Goal: Task Accomplishment & Management: Manage account settings

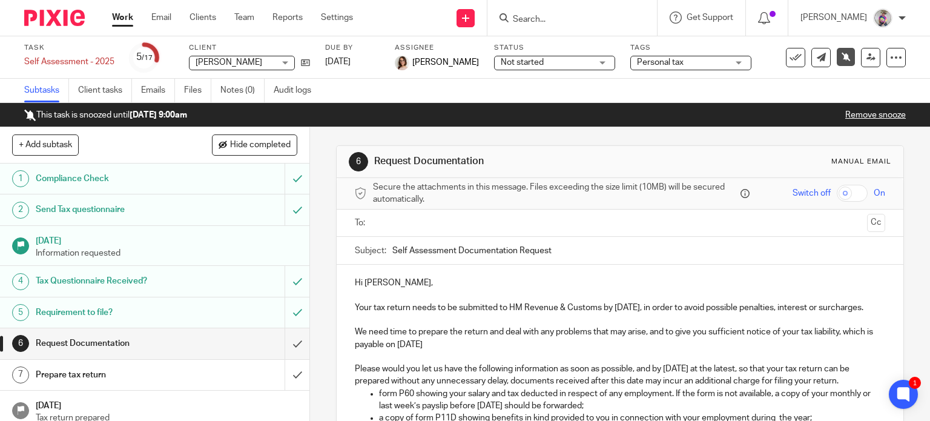
scroll to position [197, 0]
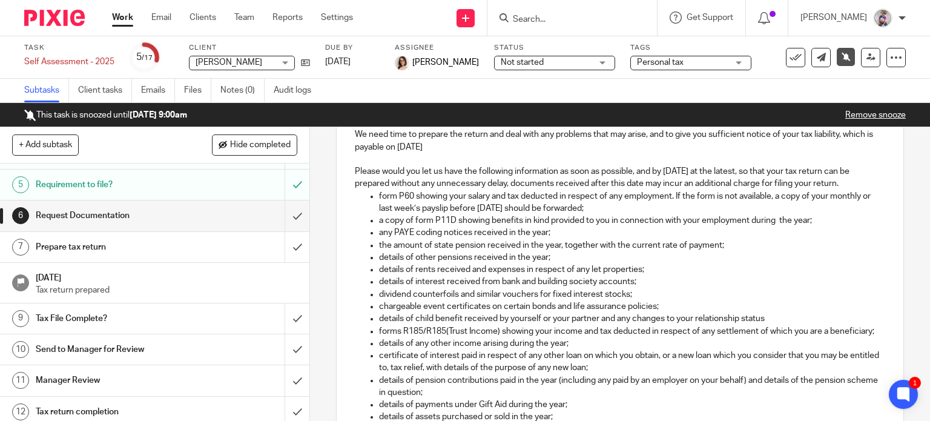
click at [573, 23] on input "Search" at bounding box center [566, 20] width 109 height 11
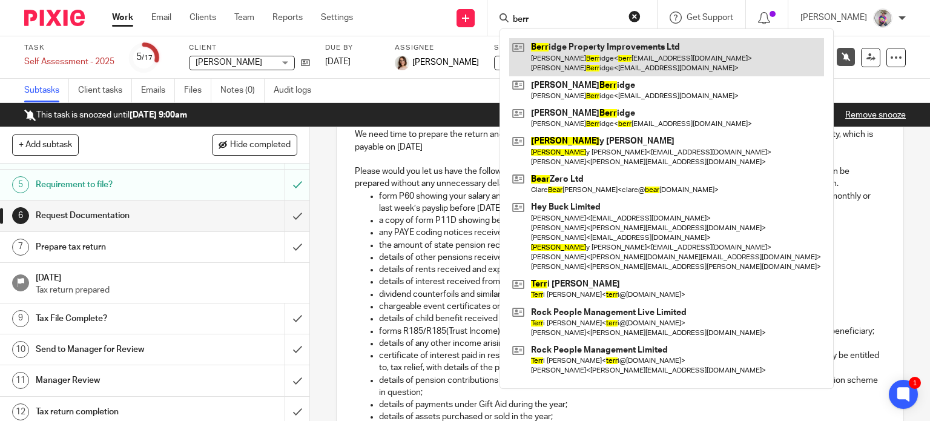
type input "berr"
click at [578, 48] on link at bounding box center [666, 57] width 315 height 38
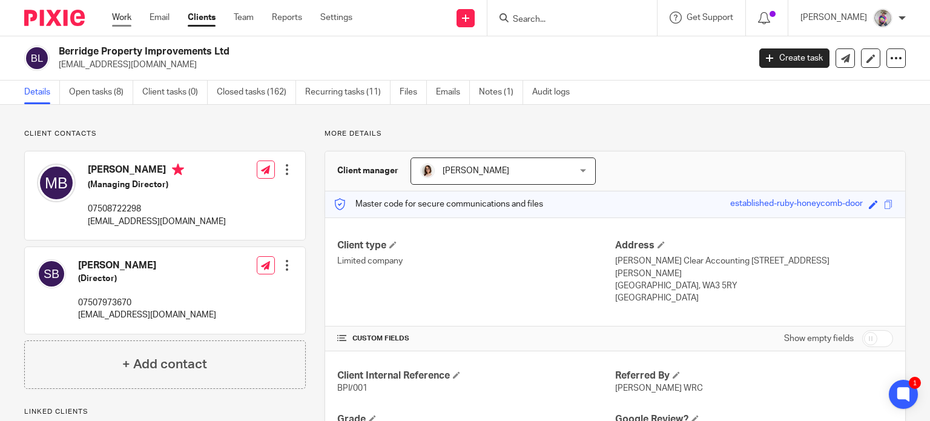
click at [114, 17] on link "Work" at bounding box center [121, 18] width 19 height 12
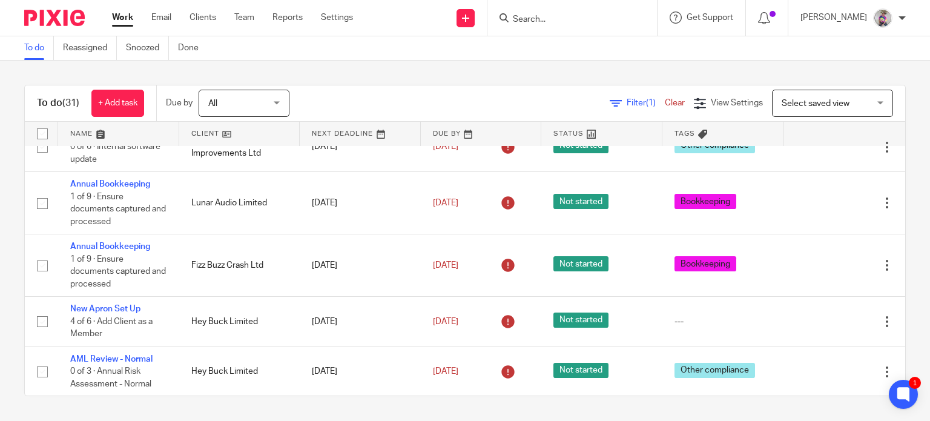
scroll to position [286, 0]
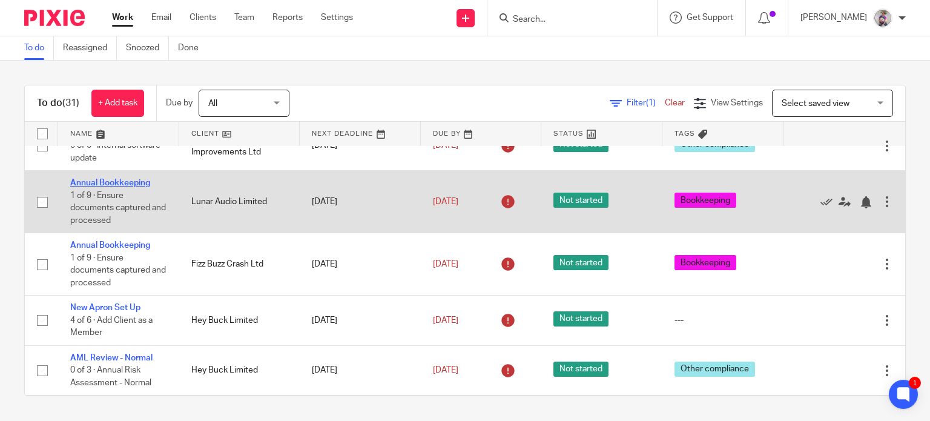
click at [121, 179] on link "Annual Bookkeeping" at bounding box center [110, 183] width 80 height 8
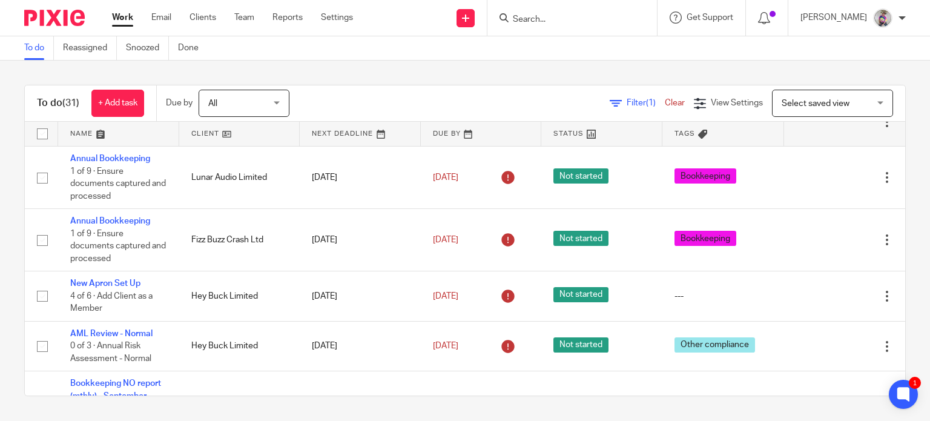
scroll to position [311, 0]
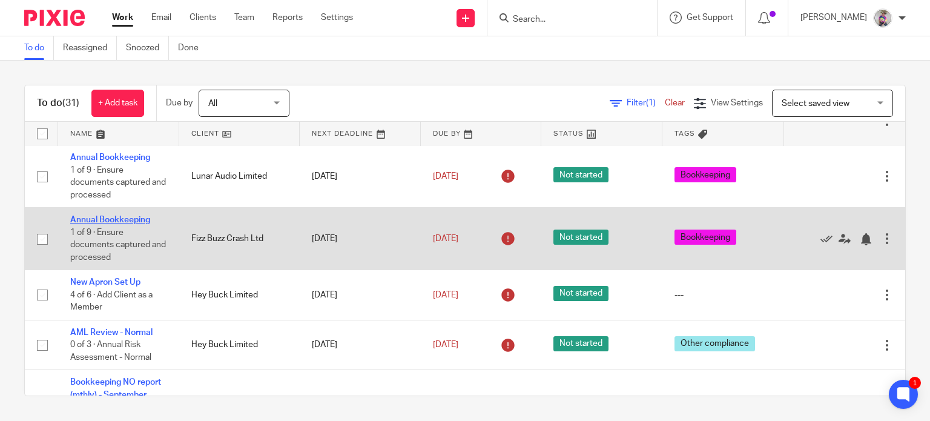
click at [128, 216] on link "Annual Bookkeeping" at bounding box center [110, 220] width 80 height 8
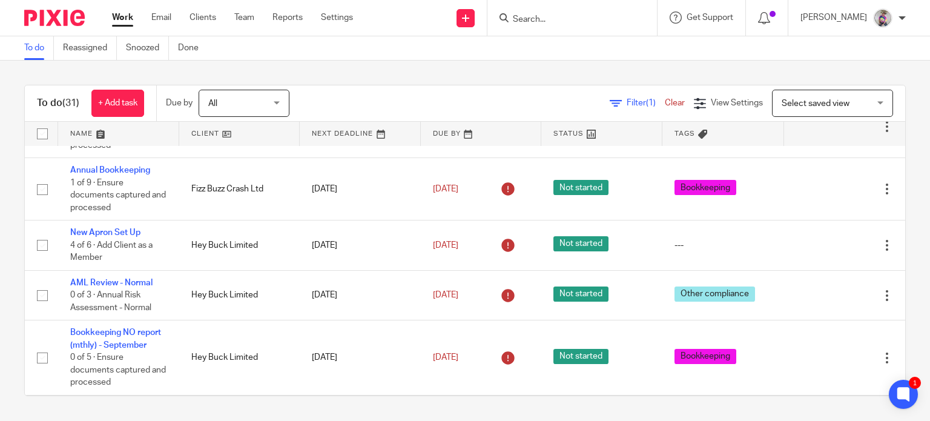
scroll to position [362, 0]
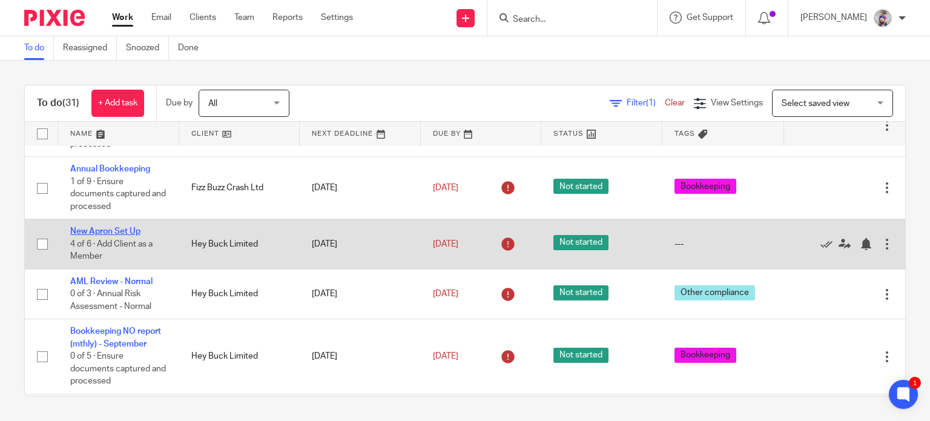
click at [111, 227] on link "New Apron Set Up" at bounding box center [105, 231] width 70 height 8
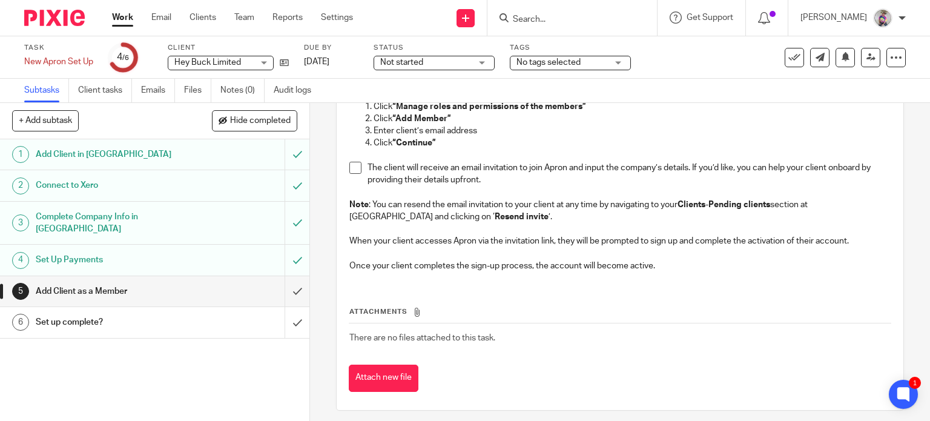
scroll to position [135, 0]
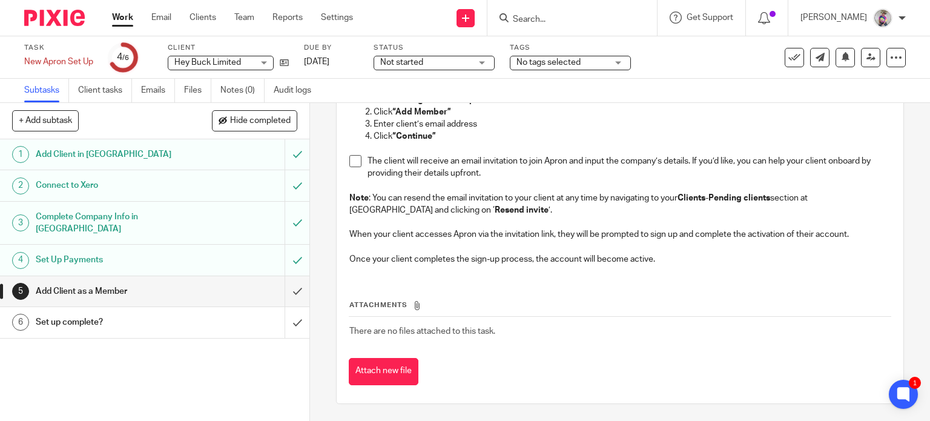
click at [121, 313] on h1 "Set up complete?" at bounding box center [115, 322] width 158 height 18
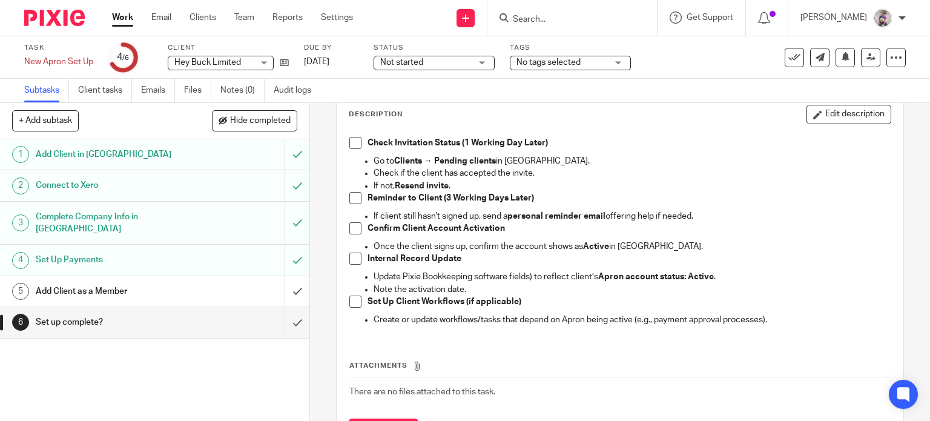
scroll to position [68, 0]
click at [123, 282] on h1 "Add Client as a Member" at bounding box center [115, 291] width 158 height 18
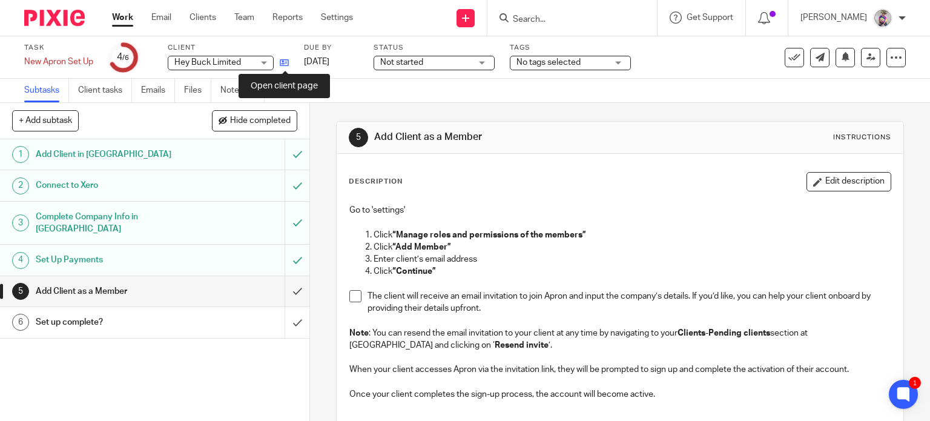
click at [285, 61] on icon at bounding box center [284, 62] width 9 height 9
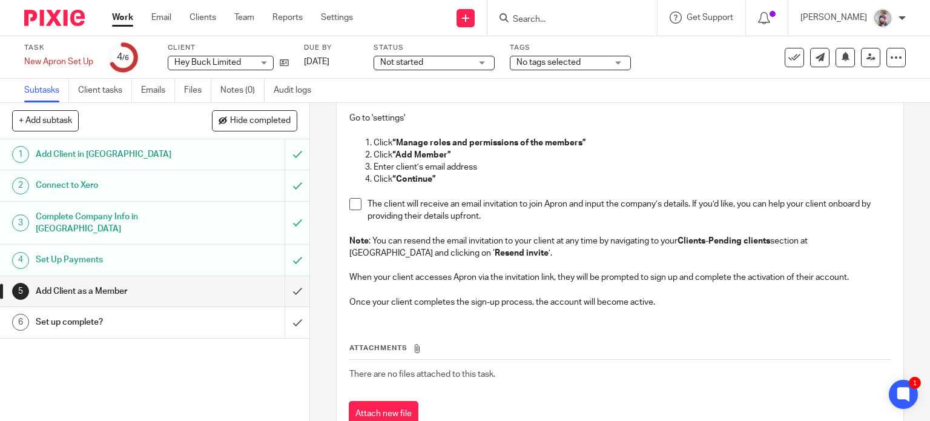
scroll to position [97, 0]
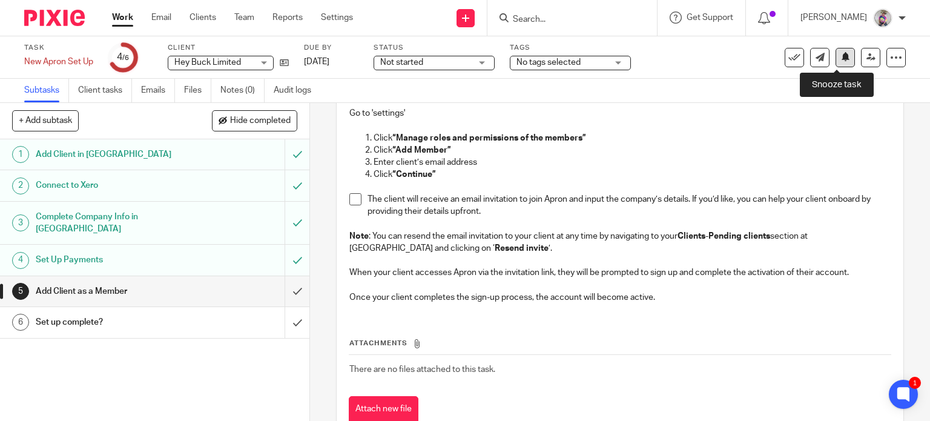
click at [836, 62] on button at bounding box center [845, 57] width 19 height 19
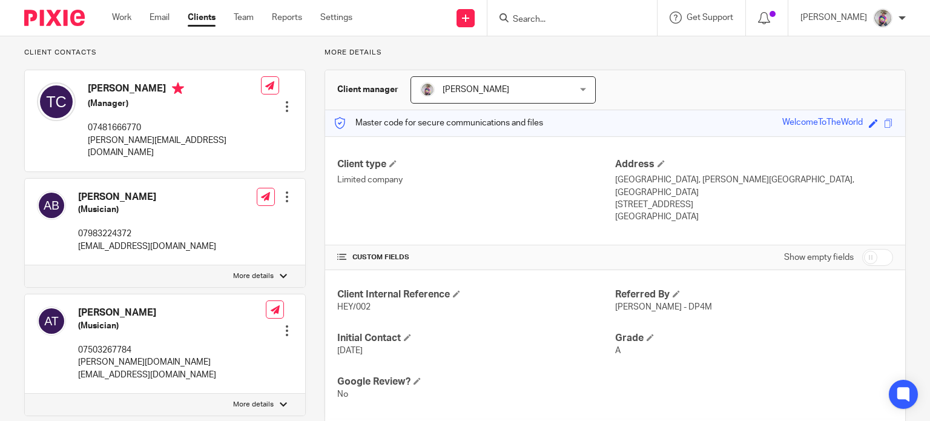
scroll to position [84, 0]
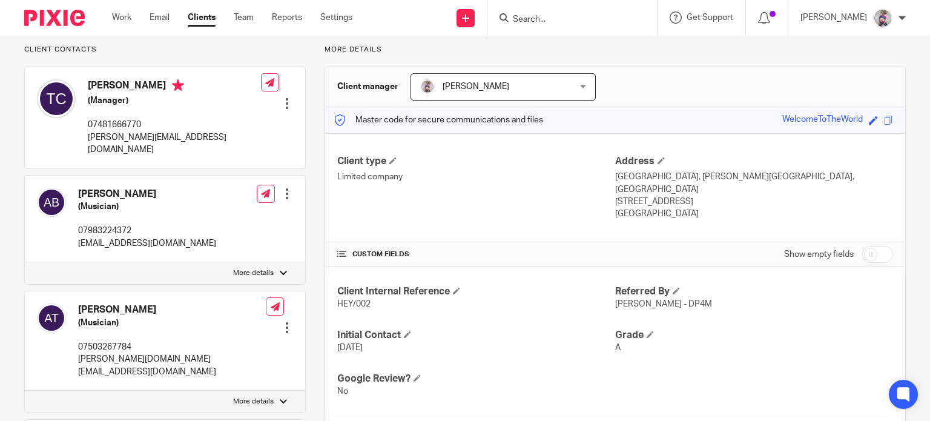
click at [117, 237] on p "[EMAIL_ADDRESS][DOMAIN_NAME]" at bounding box center [147, 243] width 138 height 12
click at [117, 237] on p "bouskill1988@gmail.com" at bounding box center [147, 243] width 138 height 12
copy div "bouskill1988@gmail.com"
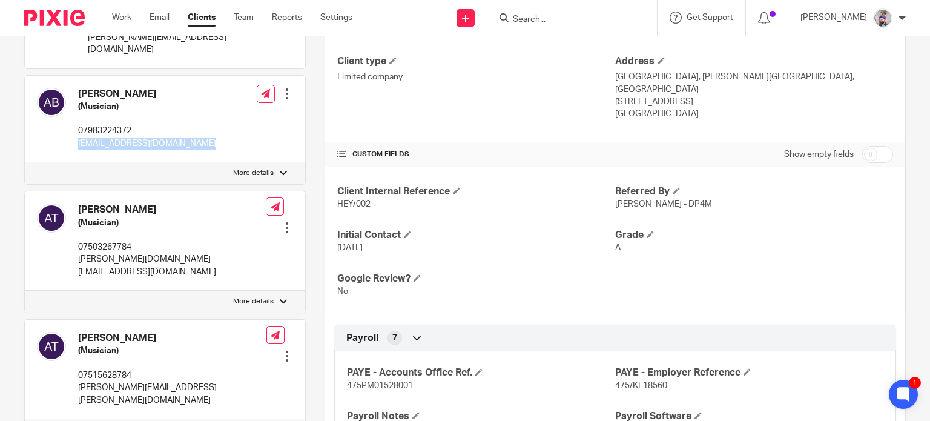
scroll to position [189, 0]
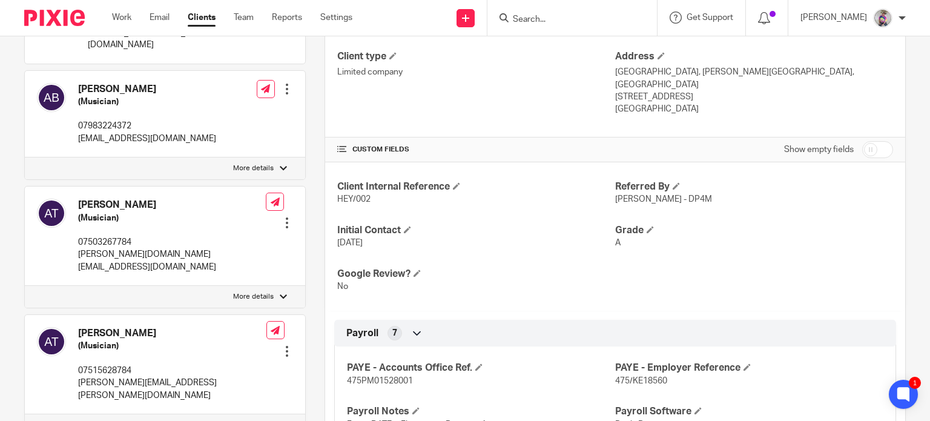
click at [121, 248] on p "adam.t.audio@gmail.com" at bounding box center [172, 260] width 188 height 25
copy div "adam.t.audio@gmail.com"
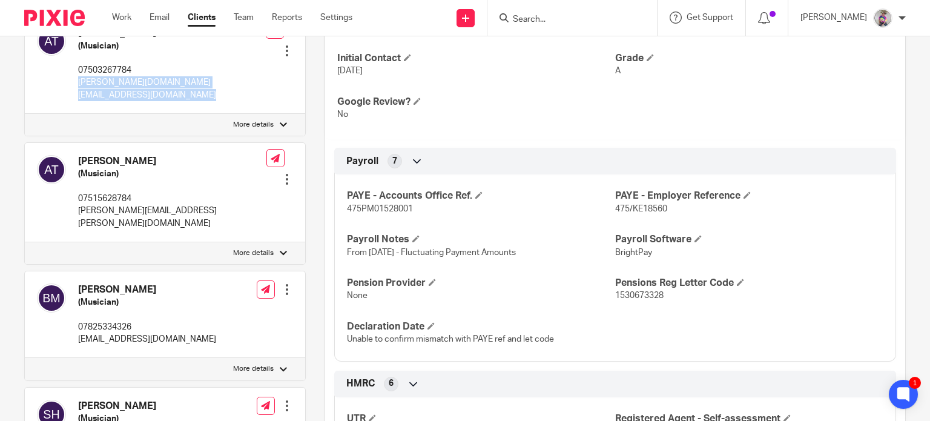
scroll to position [363, 0]
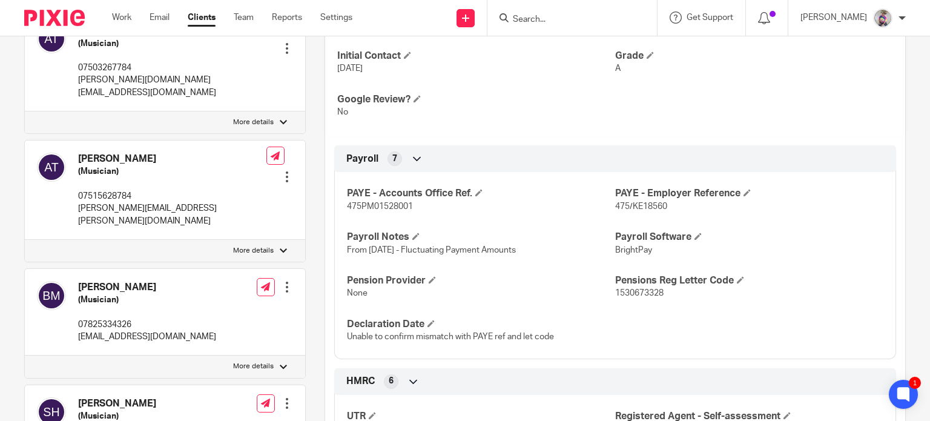
click at [143, 202] on p "alex.thistlethwaite@networkrail.co.uk" at bounding box center [172, 214] width 188 height 25
copy div "alex.thistlethwaite@networkrail.co.uk"
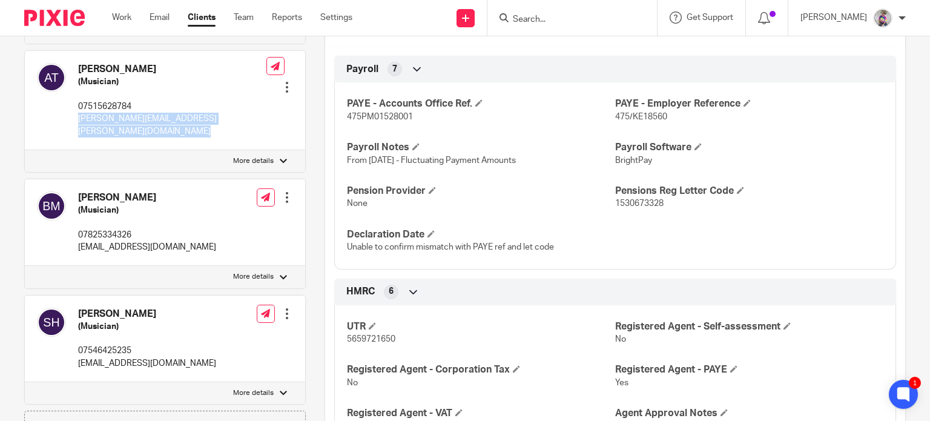
scroll to position [457, 0]
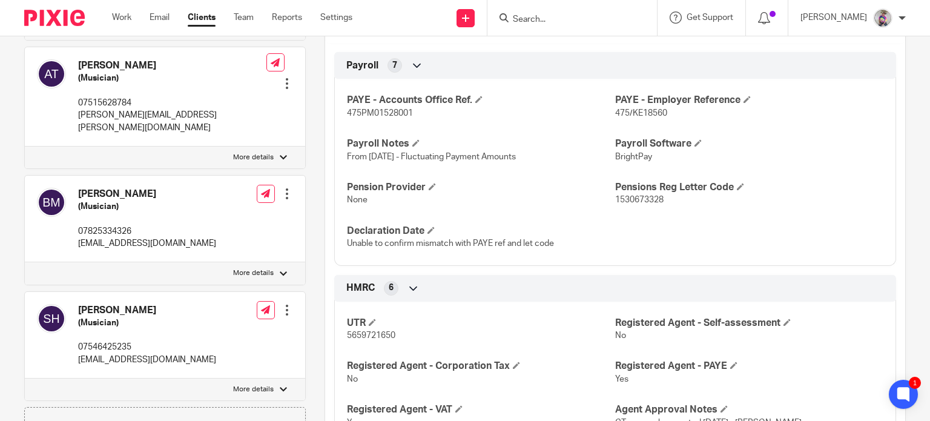
click at [116, 237] on p "aceface1@yahoo.co.uk" at bounding box center [147, 243] width 138 height 12
copy div "aceface1@yahoo.co.uk"
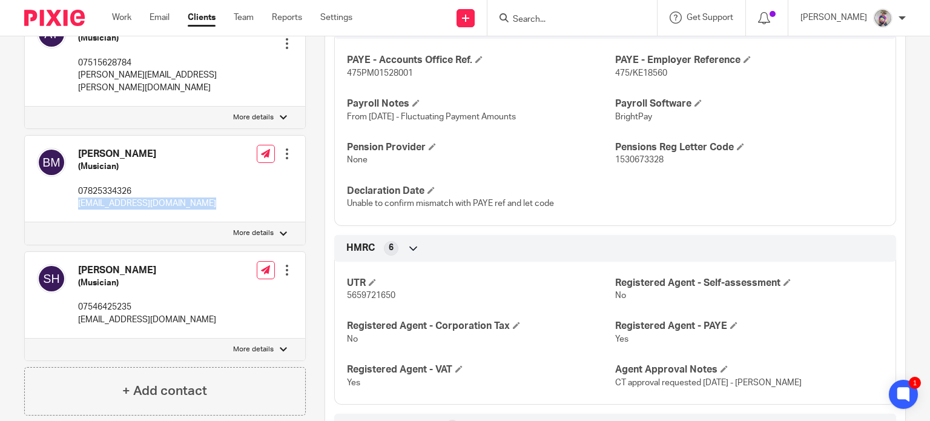
scroll to position [498, 0]
click at [132, 312] on p "stephenholl74@gmail.com" at bounding box center [147, 318] width 138 height 12
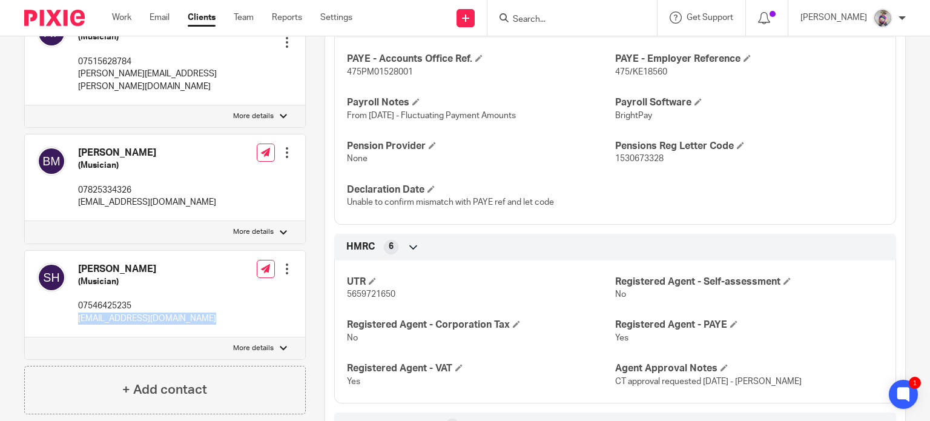
click at [132, 312] on p "stephenholl74@gmail.com" at bounding box center [147, 318] width 138 height 12
copy div "stephenholl74@gmail.com"
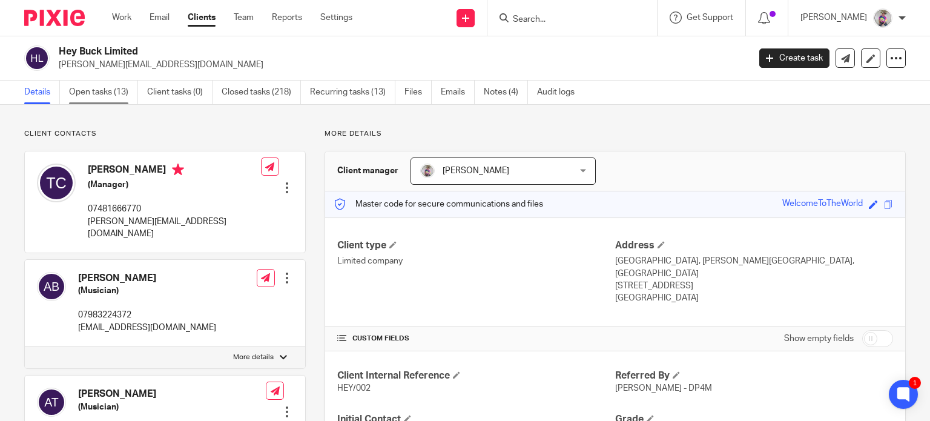
click at [104, 94] on link "Open tasks (13)" at bounding box center [103, 93] width 69 height 24
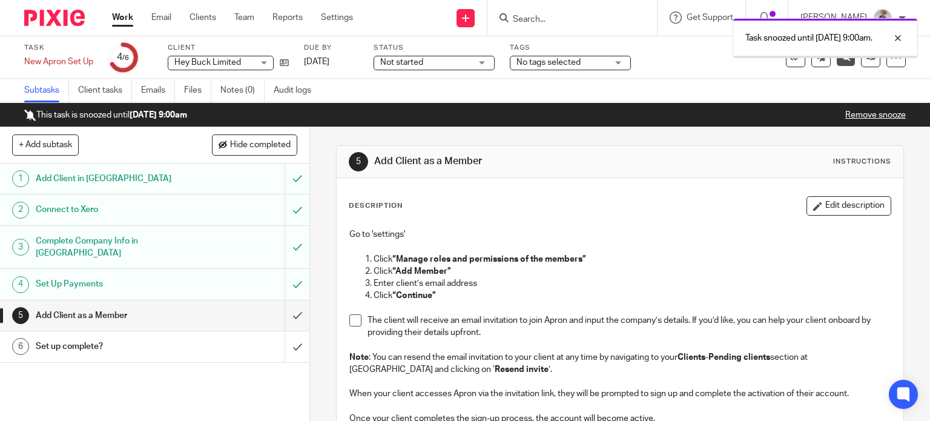
click at [122, 19] on link "Work" at bounding box center [122, 18] width 21 height 12
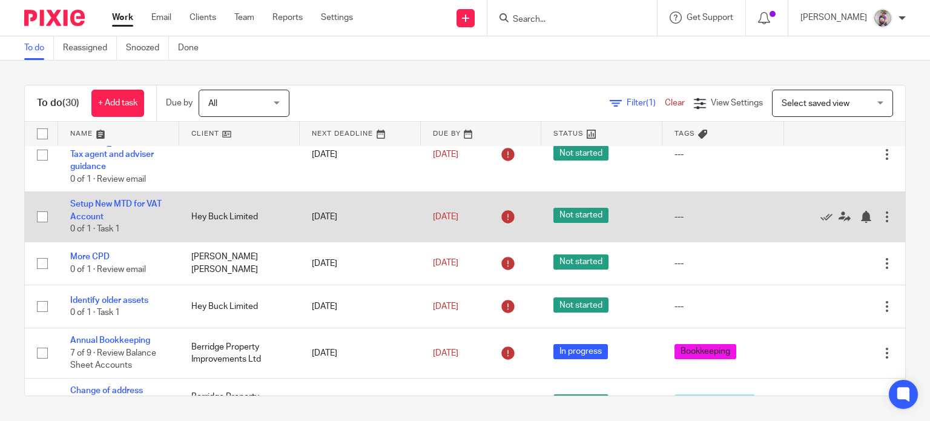
scroll to position [29, 0]
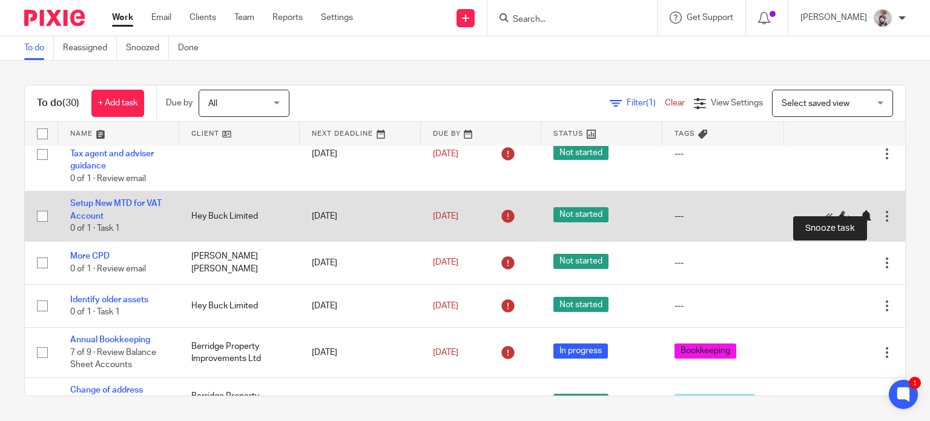
click at [860, 210] on div at bounding box center [866, 216] width 12 height 12
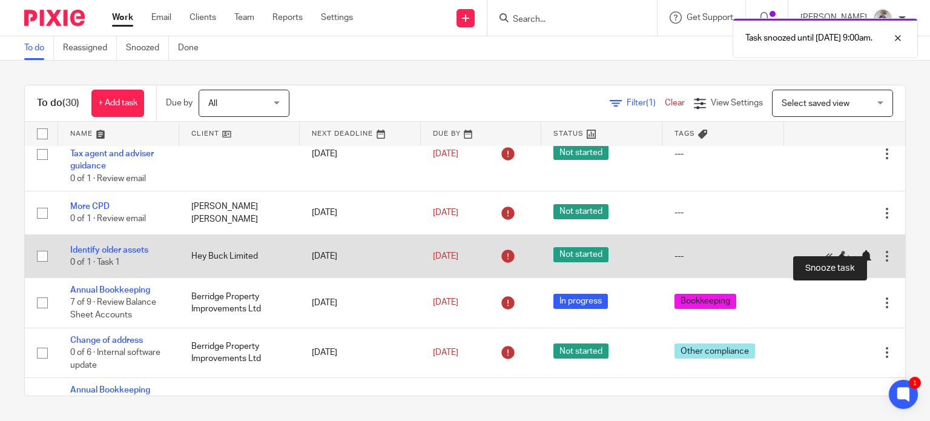
click at [860, 250] on div at bounding box center [866, 256] width 12 height 12
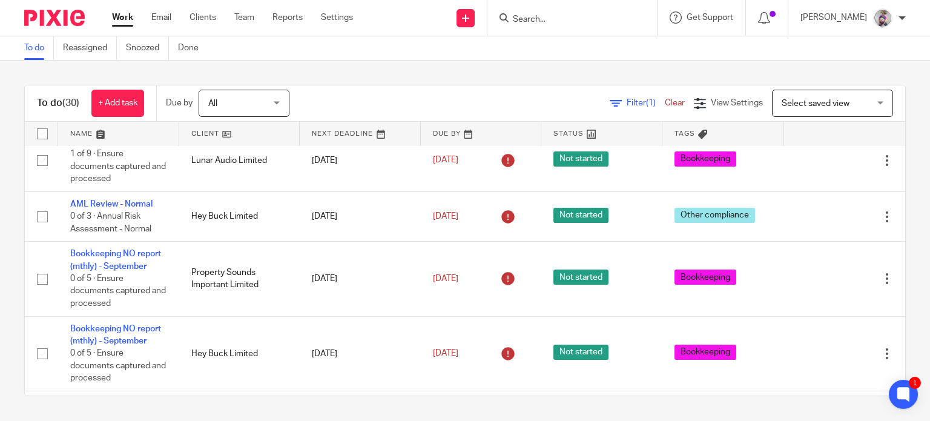
scroll to position [305, 0]
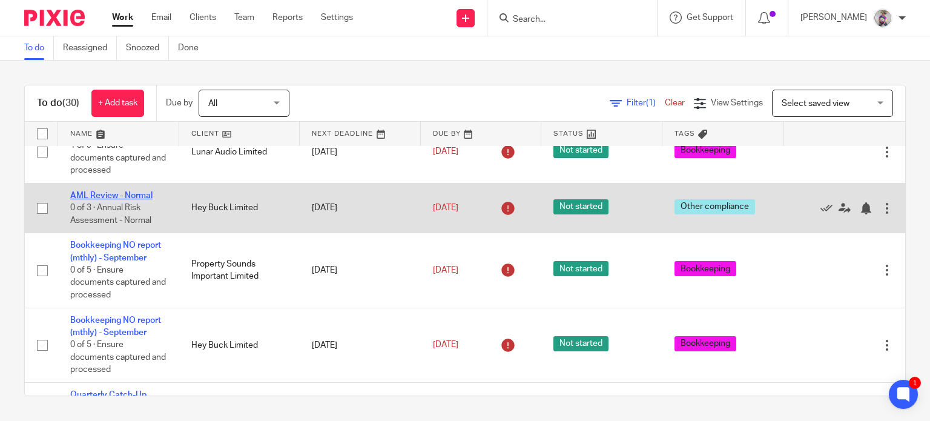
click at [130, 191] on link "AML Review - Normal" at bounding box center [111, 195] width 82 height 8
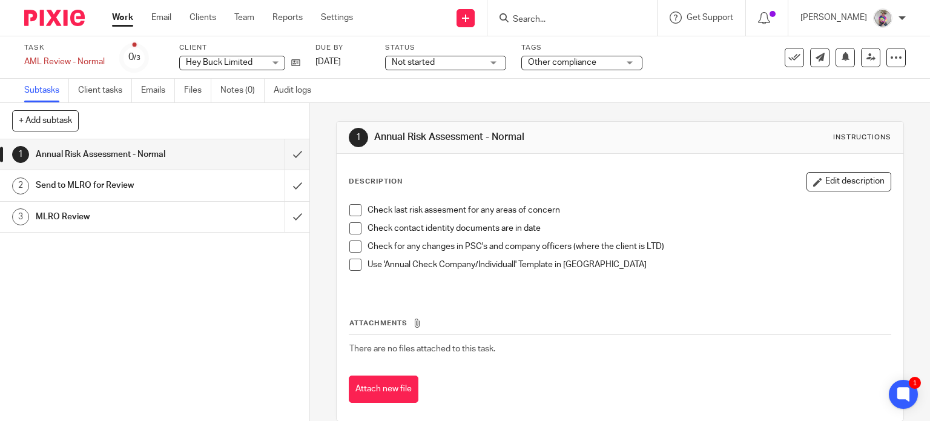
click at [351, 208] on span at bounding box center [355, 210] width 12 height 12
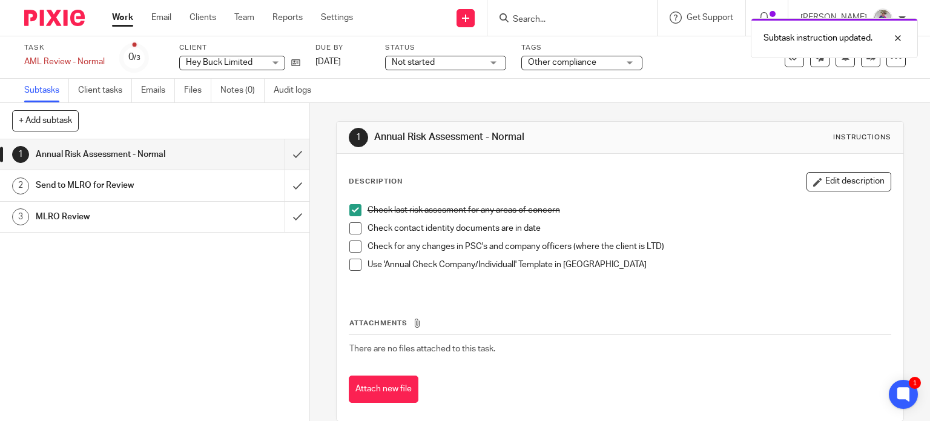
click at [351, 225] on span at bounding box center [355, 228] width 12 height 12
click at [350, 245] on span at bounding box center [355, 246] width 12 height 12
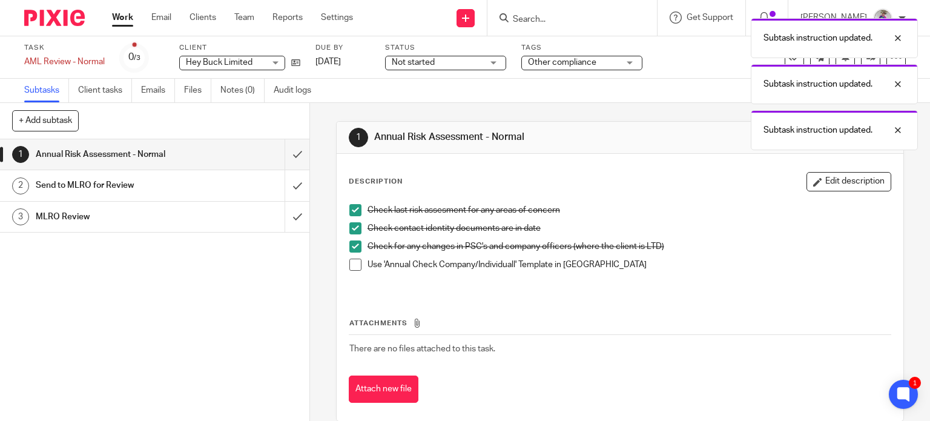
click at [351, 260] on span at bounding box center [355, 265] width 12 height 12
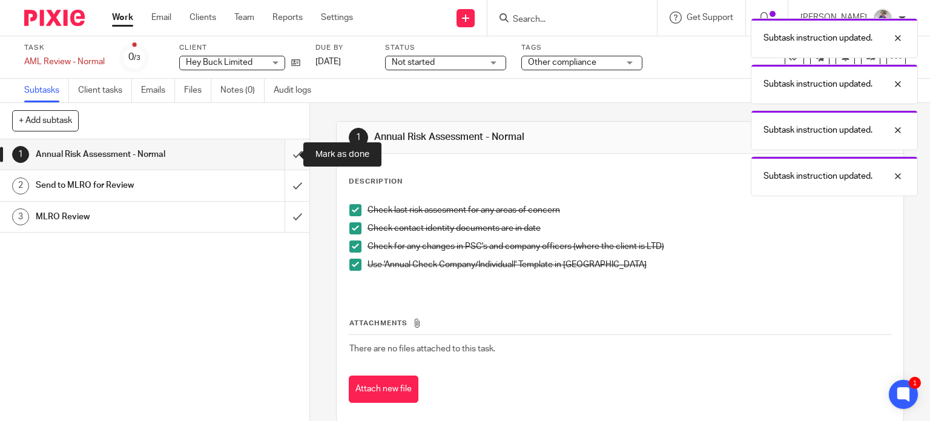
click at [283, 157] on input "submit" at bounding box center [154, 154] width 309 height 30
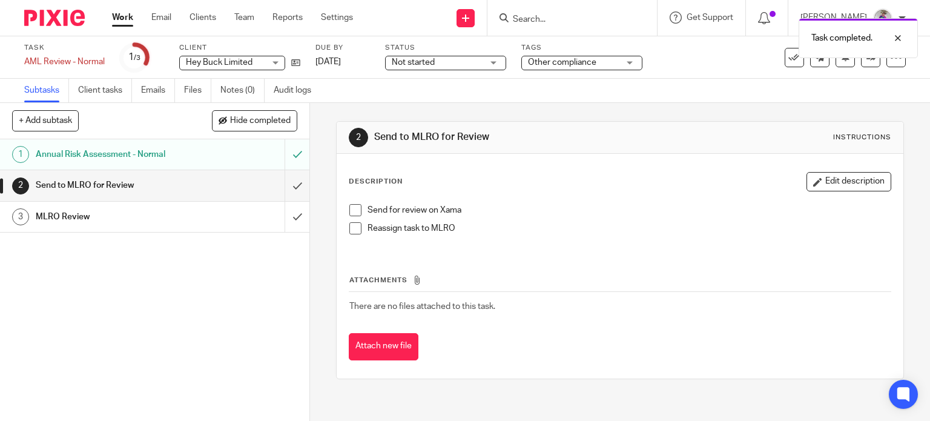
click at [349, 211] on span at bounding box center [355, 210] width 12 height 12
click at [351, 225] on span at bounding box center [355, 228] width 12 height 12
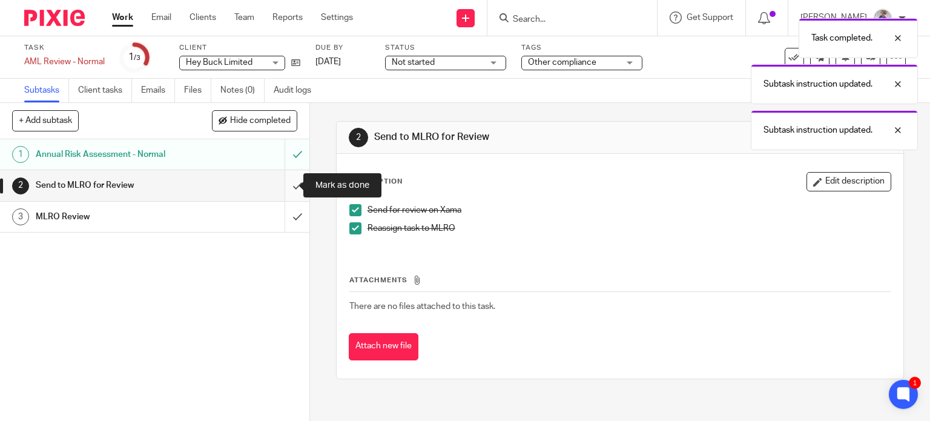
click at [286, 183] on input "submit" at bounding box center [154, 185] width 309 height 30
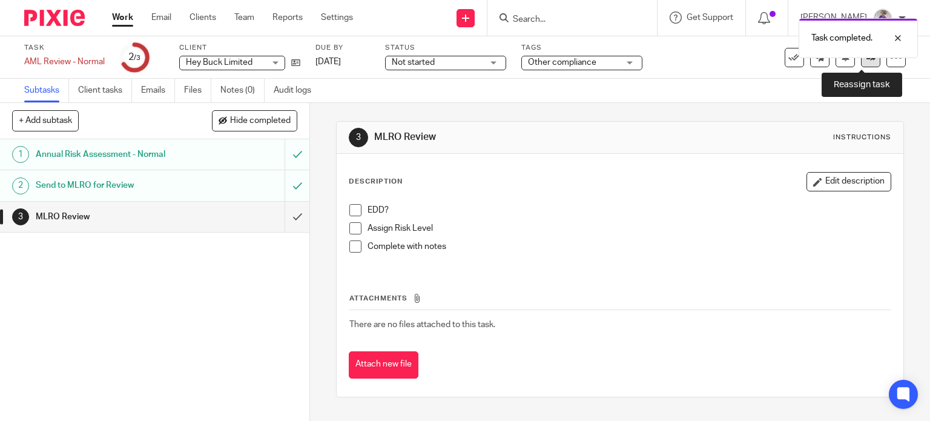
click at [867, 61] on icon at bounding box center [871, 57] width 9 height 9
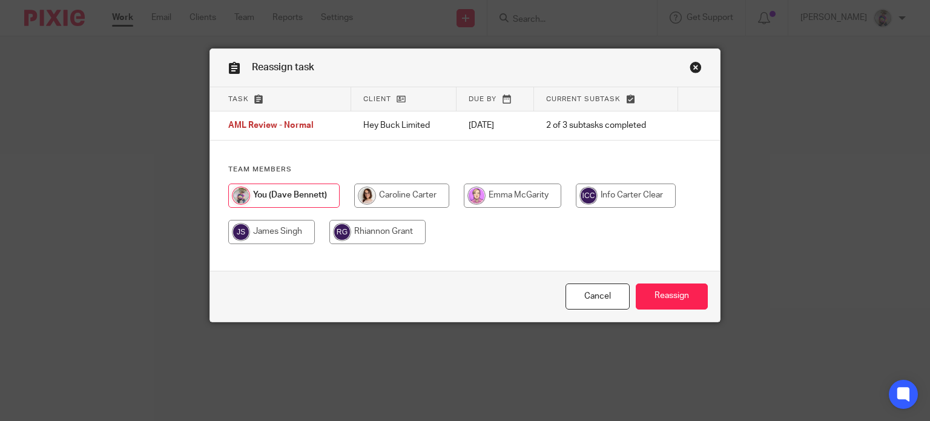
click at [422, 197] on input "radio" at bounding box center [401, 195] width 95 height 24
radio input "true"
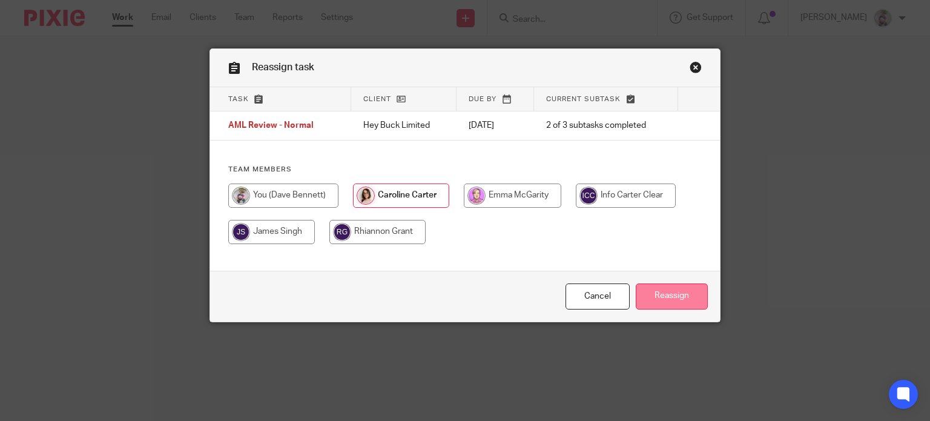
click at [662, 296] on input "Reassign" at bounding box center [672, 296] width 72 height 26
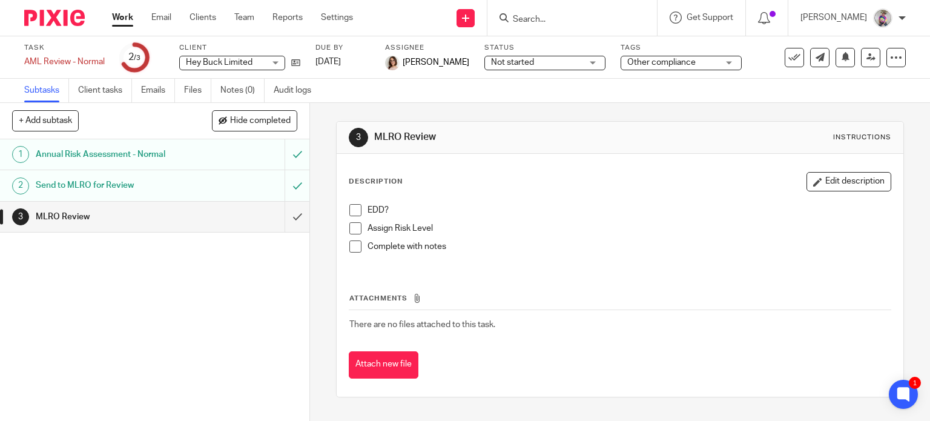
click at [124, 22] on link "Work" at bounding box center [122, 18] width 21 height 12
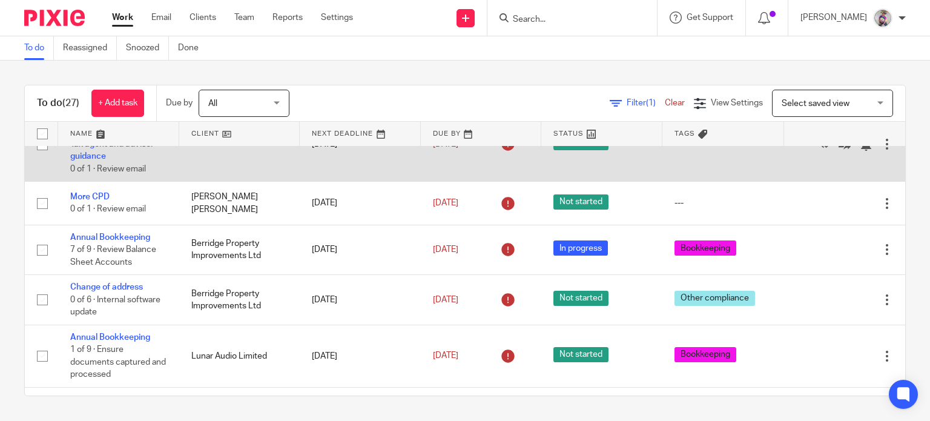
scroll to position [33, 0]
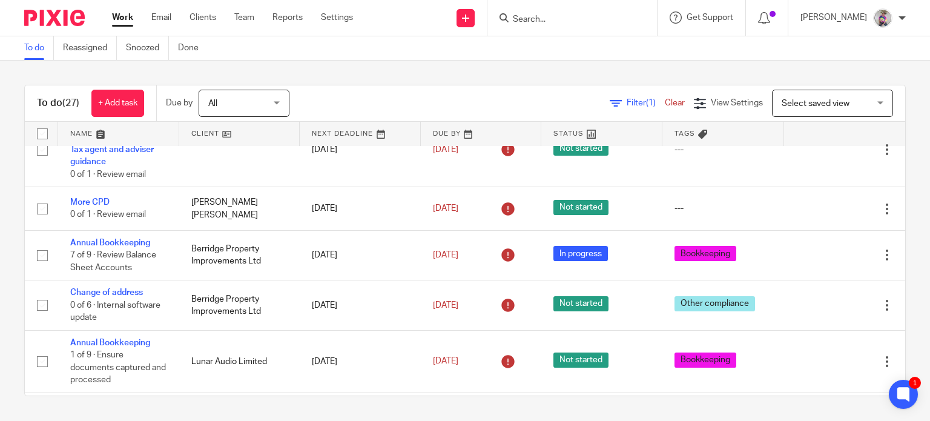
click at [112, 138] on link at bounding box center [118, 134] width 121 height 24
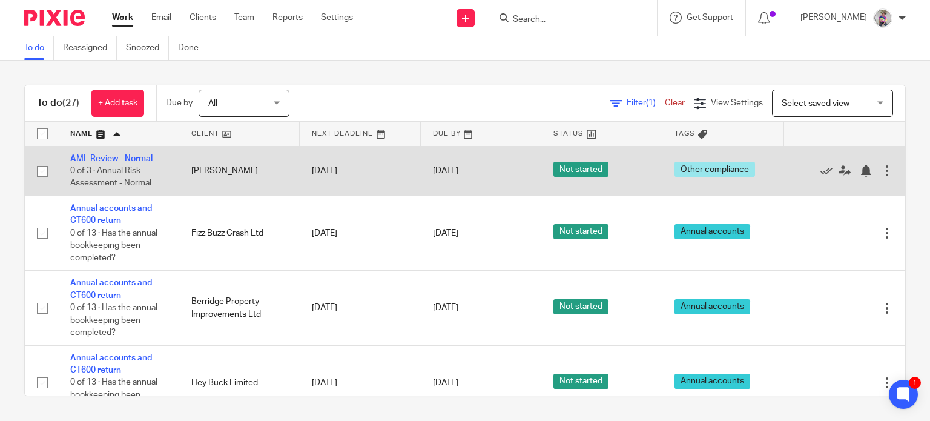
click at [107, 158] on link "AML Review - Normal" at bounding box center [111, 158] width 82 height 8
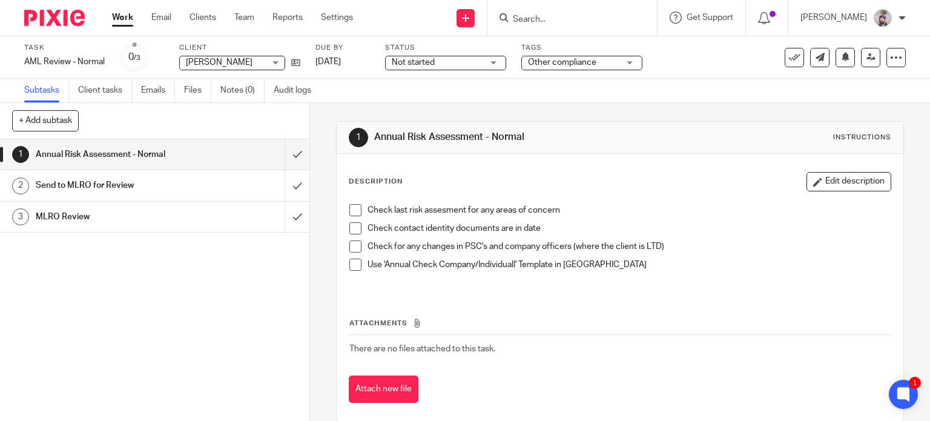
click at [349, 209] on span at bounding box center [355, 210] width 12 height 12
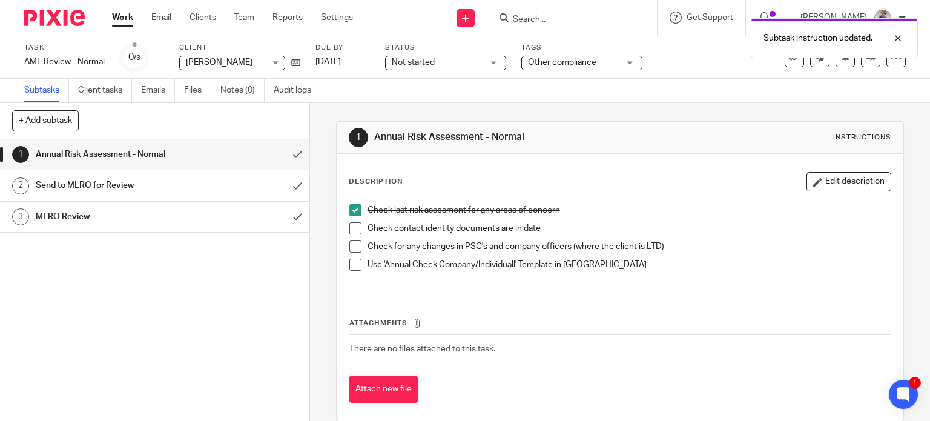
click at [352, 233] on span at bounding box center [355, 228] width 12 height 12
click at [349, 263] on span at bounding box center [355, 265] width 12 height 12
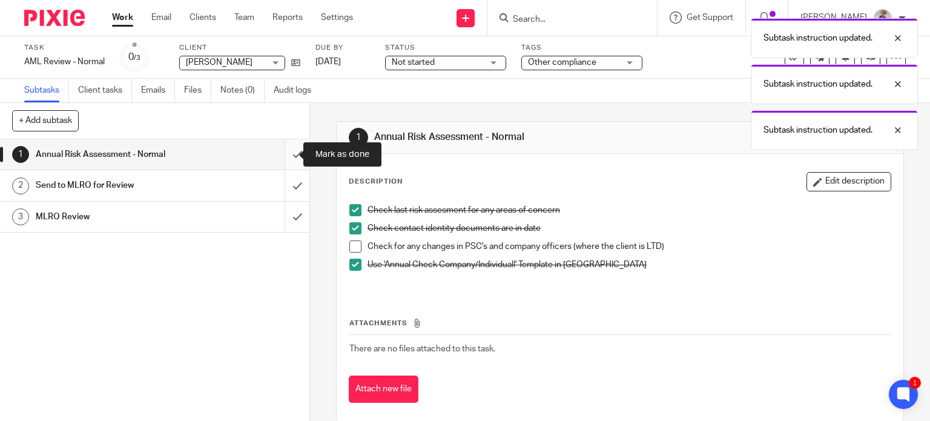
click at [281, 153] on input "submit" at bounding box center [154, 154] width 309 height 30
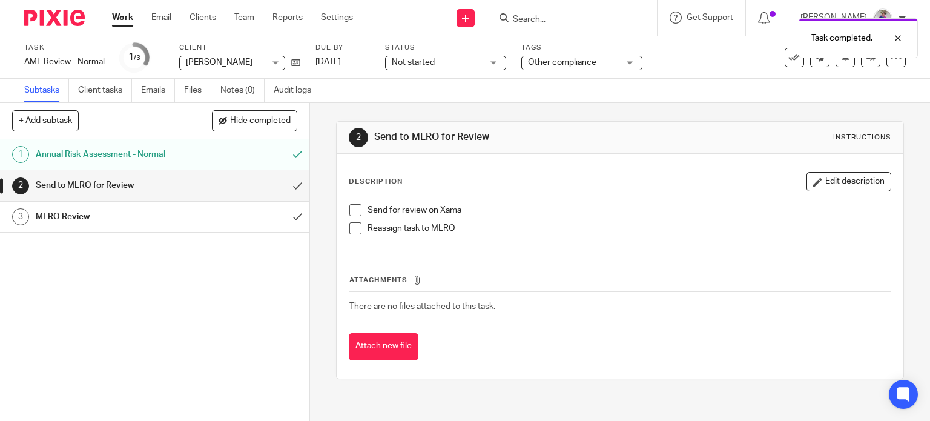
click at [351, 210] on span at bounding box center [355, 210] width 12 height 12
click at [352, 226] on span at bounding box center [355, 228] width 12 height 12
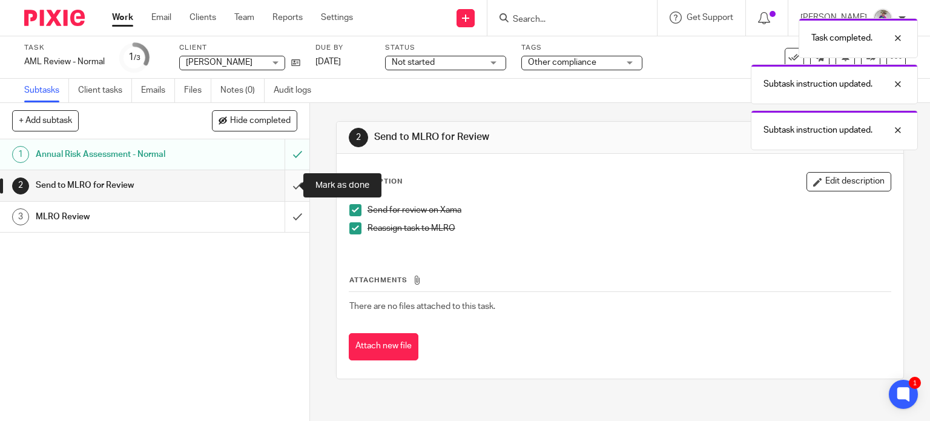
click at [284, 182] on input "submit" at bounding box center [154, 185] width 309 height 30
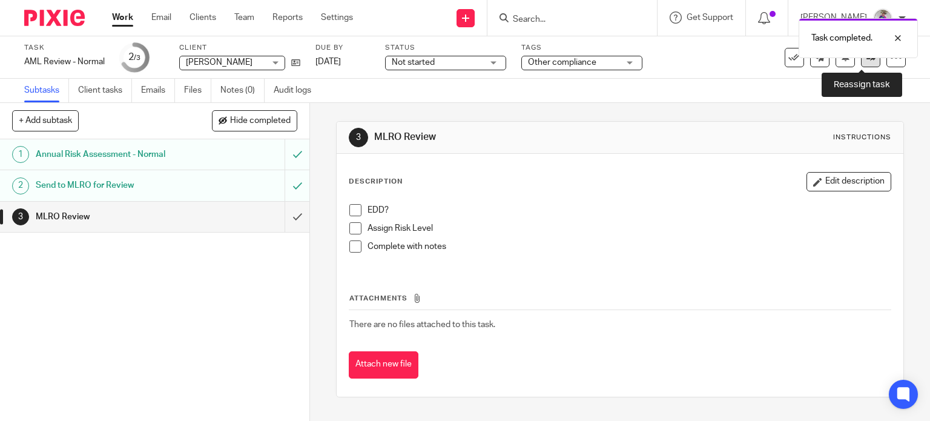
click at [867, 60] on icon at bounding box center [871, 57] width 9 height 9
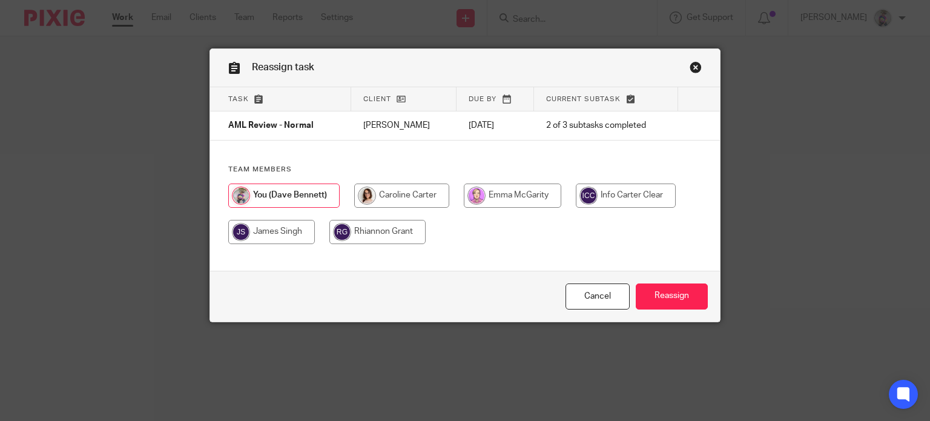
click at [436, 198] on input "radio" at bounding box center [401, 195] width 95 height 24
radio input "true"
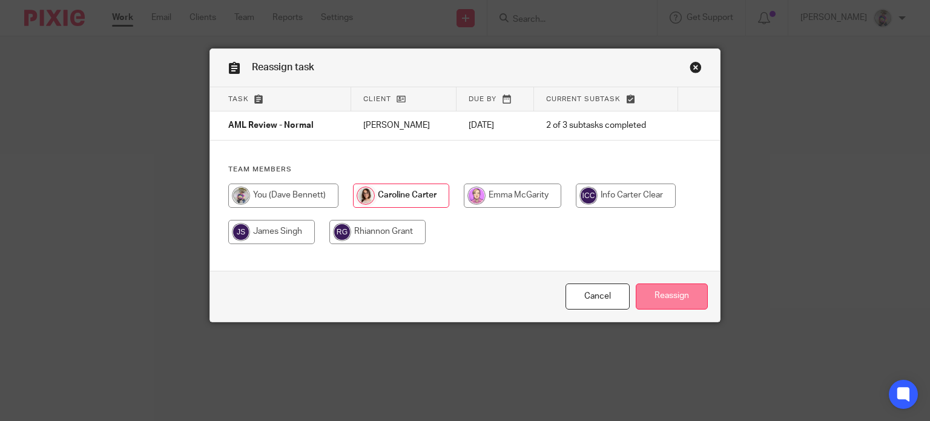
click at [652, 294] on input "Reassign" at bounding box center [672, 296] width 72 height 26
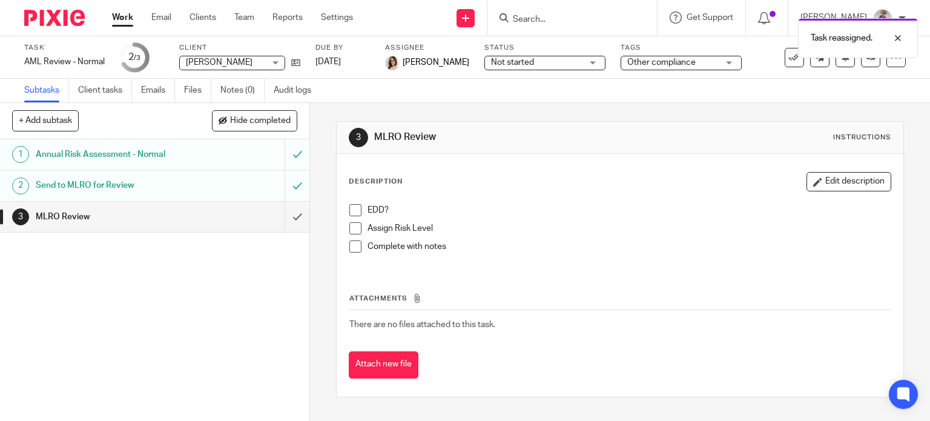
click at [123, 15] on link "Work" at bounding box center [122, 18] width 21 height 12
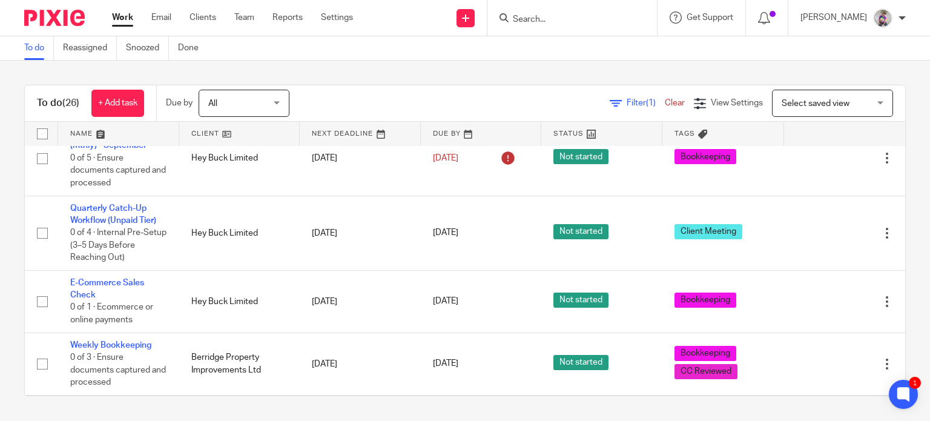
scroll to position [445, 0]
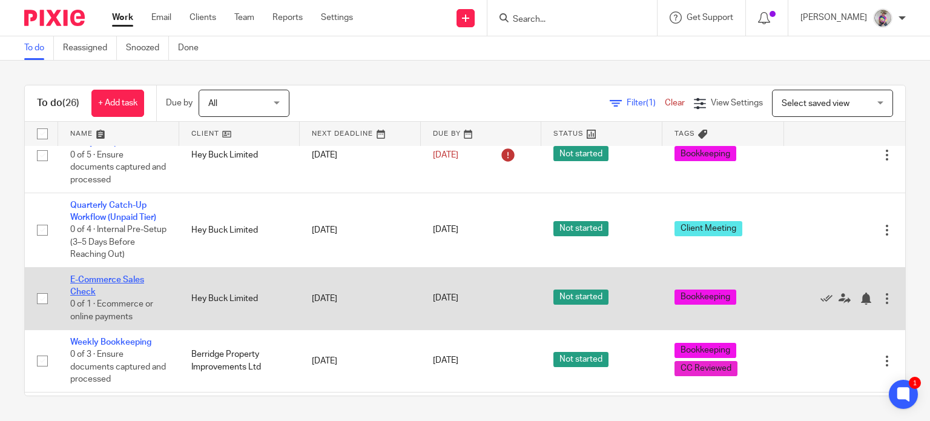
click at [107, 276] on link "E-Commerce Sales Check" at bounding box center [107, 286] width 74 height 21
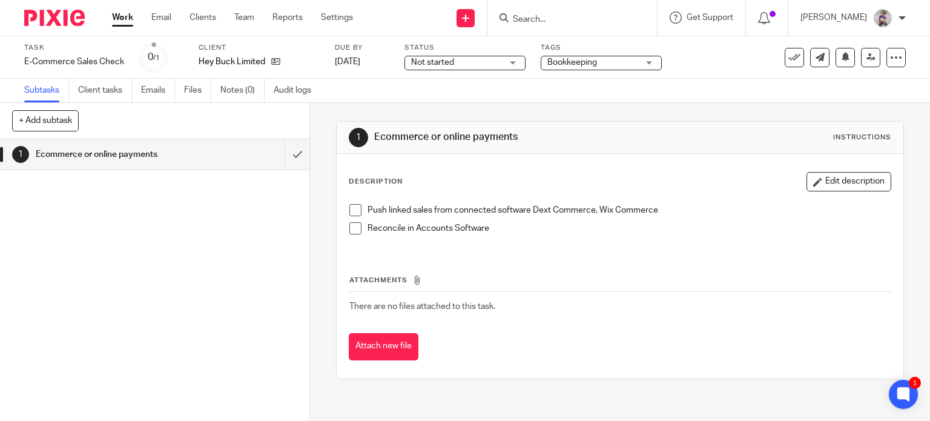
click at [349, 208] on span at bounding box center [355, 210] width 12 height 12
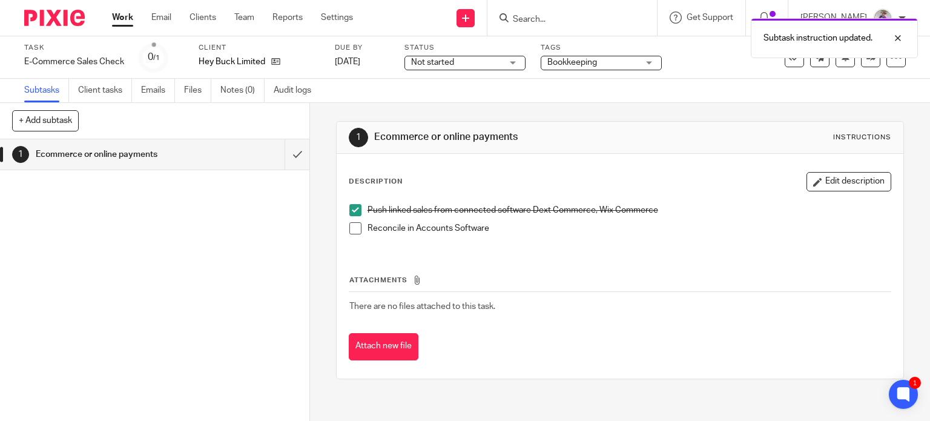
click at [349, 228] on span at bounding box center [355, 228] width 12 height 12
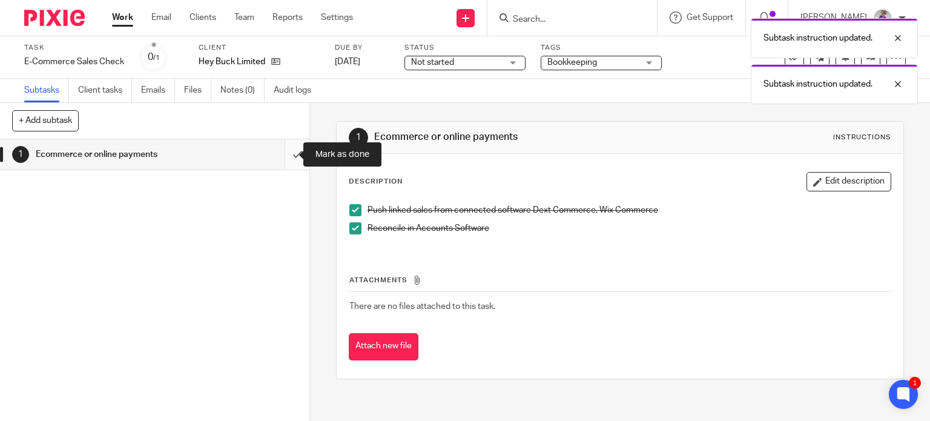
click at [284, 152] on input "submit" at bounding box center [154, 154] width 309 height 30
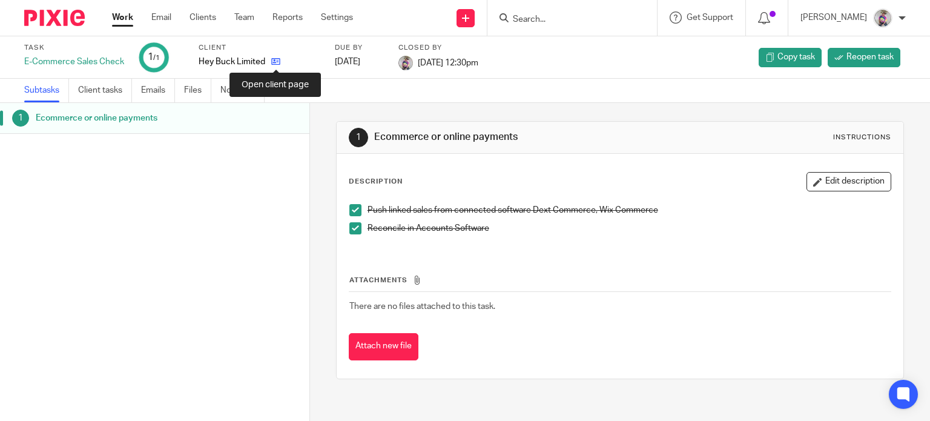
click at [276, 59] on icon at bounding box center [275, 61] width 9 height 9
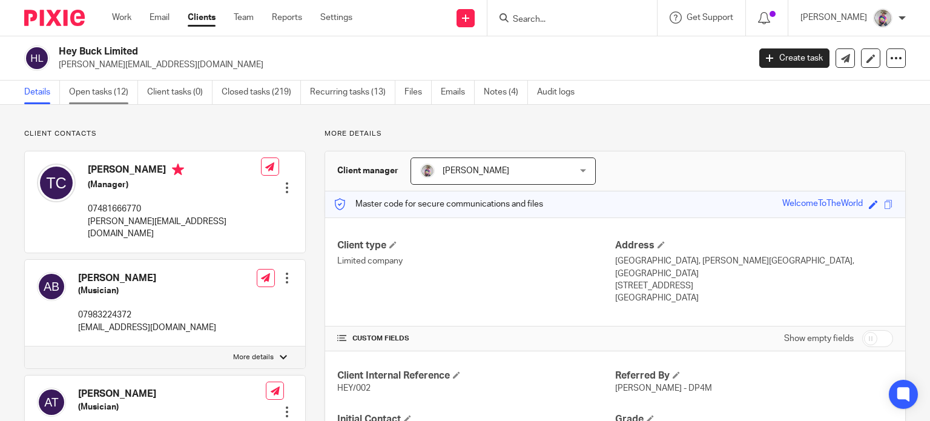
click at [104, 96] on link "Open tasks (12)" at bounding box center [103, 93] width 69 height 24
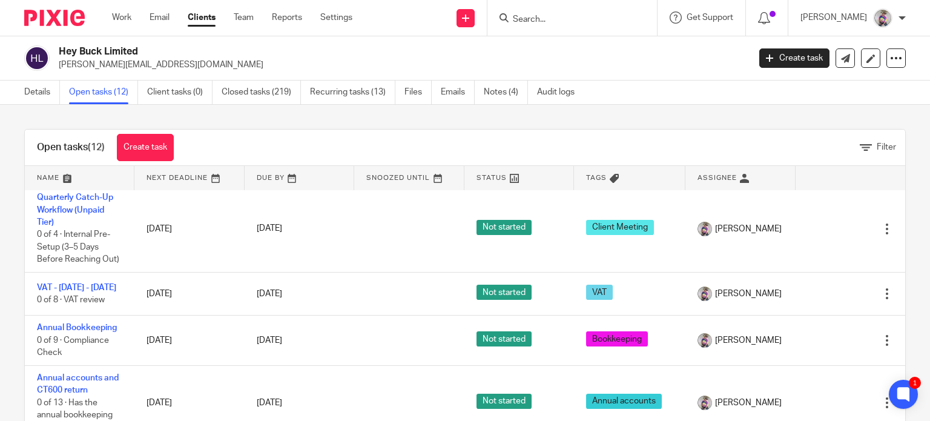
scroll to position [315, 0]
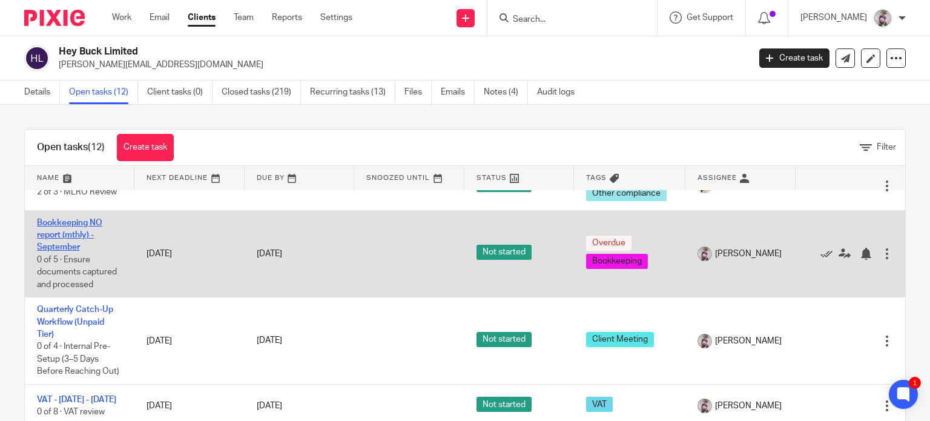
click at [67, 226] on link "Bookkeeping NO report (mthly) - September" at bounding box center [69, 235] width 65 height 33
